Goal: Check status: Check status

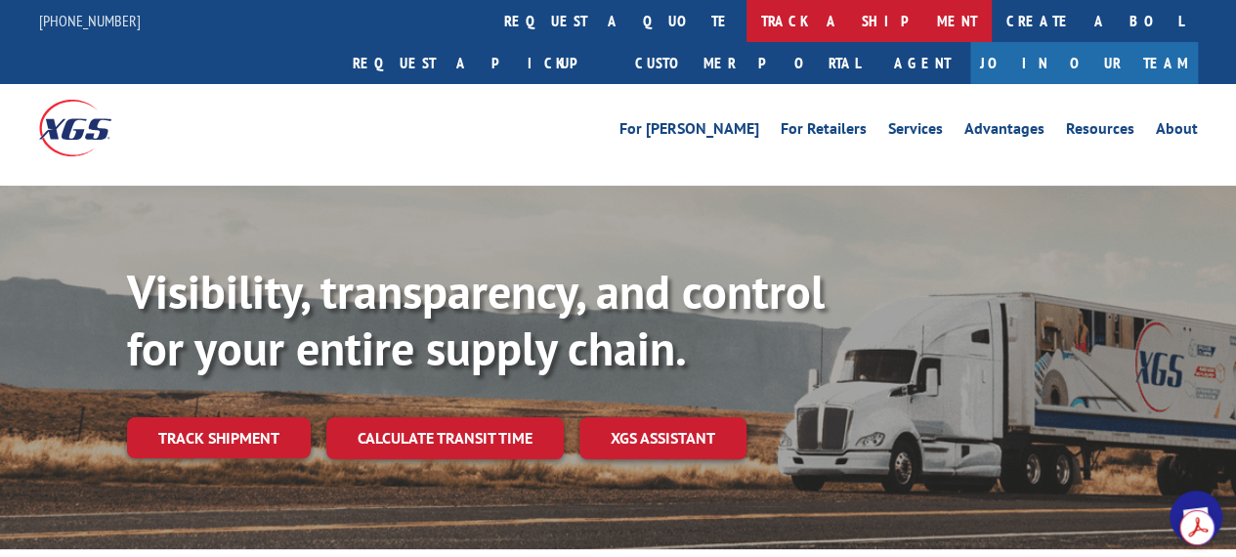
click at [747, 19] on link "track a shipment" at bounding box center [869, 21] width 245 height 42
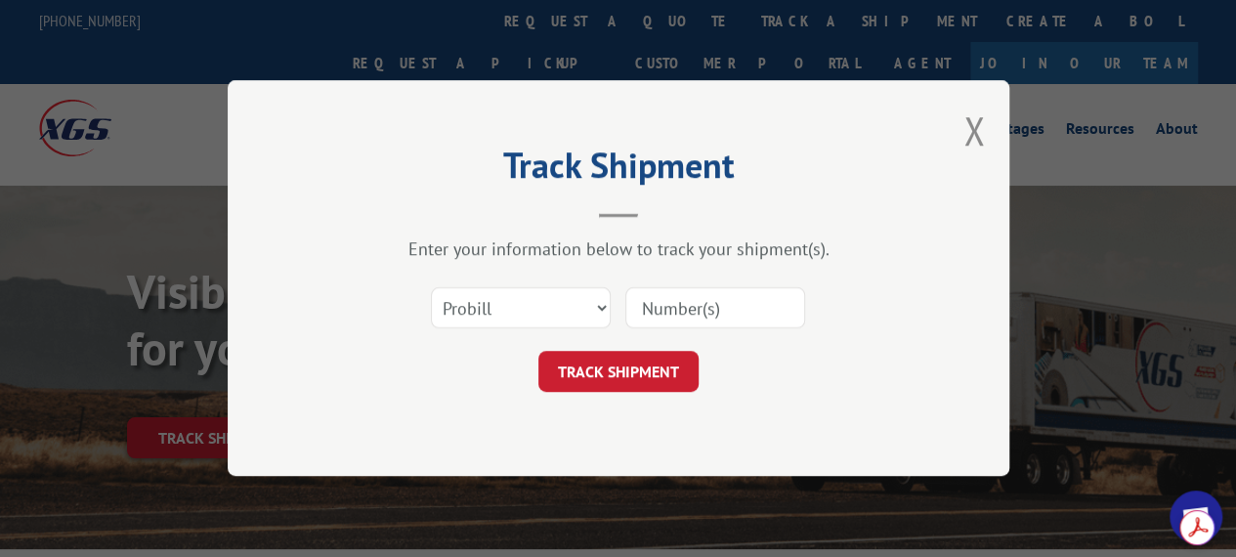
paste input "17667525"
type input "17667525"
click at [659, 388] on button "TRACK SHIPMENT" at bounding box center [619, 372] width 160 height 41
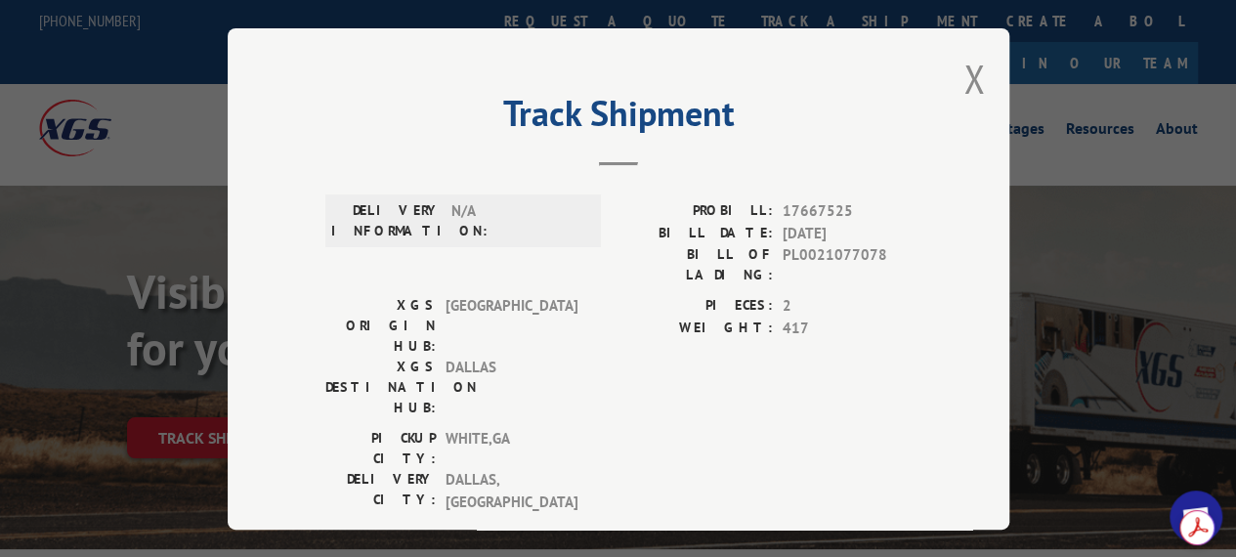
click at [788, 210] on span "17667525" at bounding box center [847, 211] width 129 height 22
copy span "17667525"
